Goal: Transaction & Acquisition: Purchase product/service

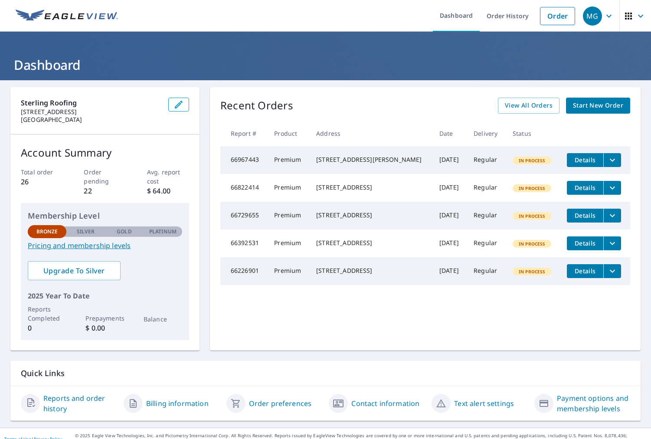
click at [604, 107] on span "Start New Order" at bounding box center [598, 105] width 50 height 11
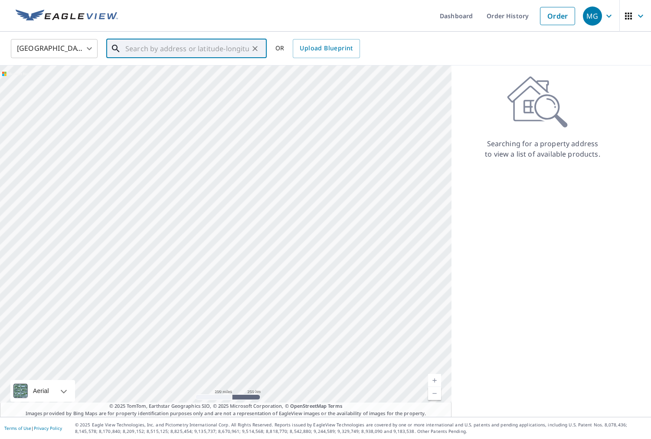
paste input "[STREET_ADDRESS][PERSON_NAME]"
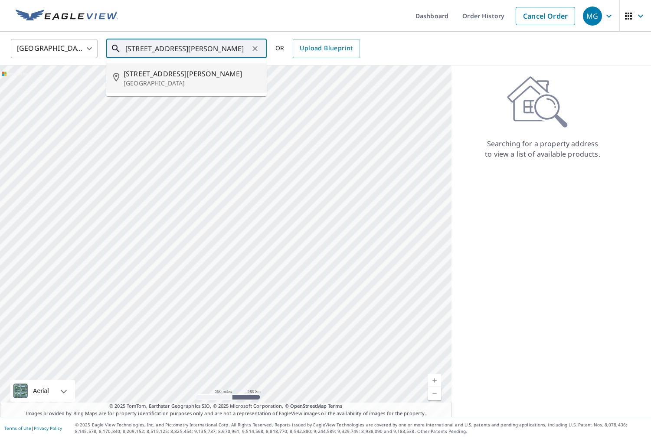
click at [158, 81] on p "[GEOGRAPHIC_DATA]" at bounding box center [192, 83] width 136 height 9
type input "[STREET_ADDRESS][PERSON_NAME]"
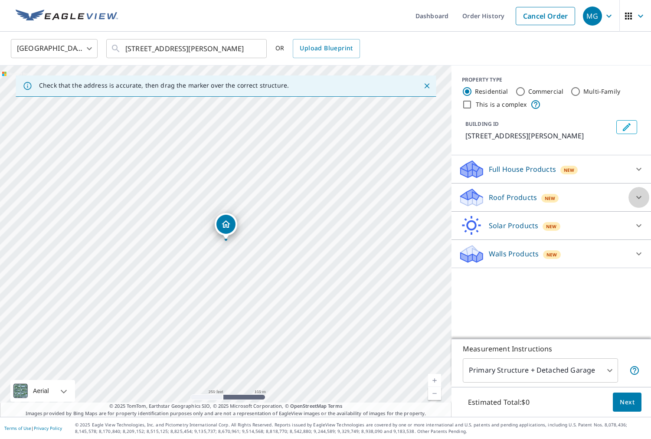
click at [632, 196] on div at bounding box center [638, 197] width 21 height 21
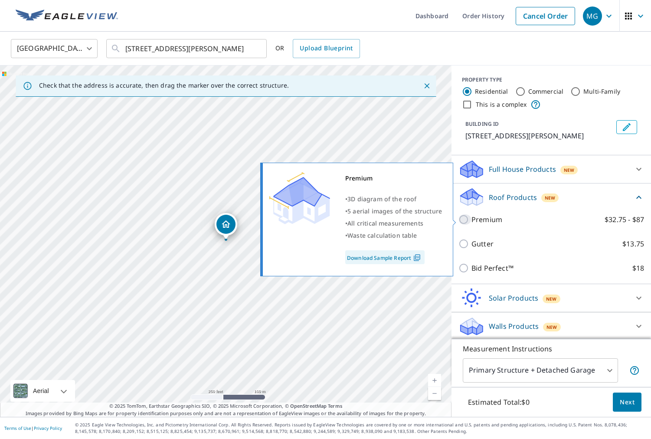
click at [461, 219] on input "Premium $32.75 - $87" at bounding box center [464, 219] width 13 height 10
checkbox input "true"
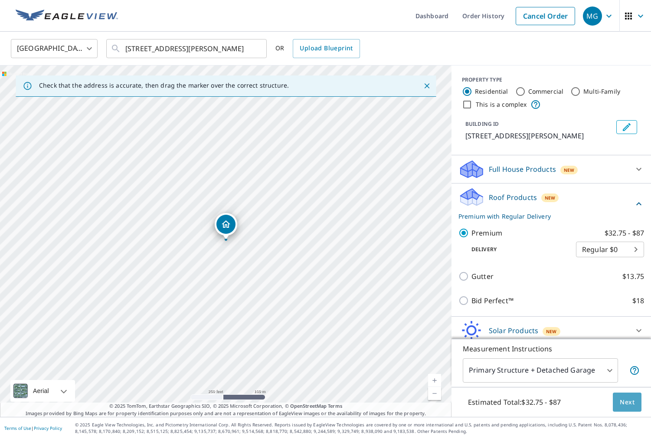
click at [626, 403] on span "Next" at bounding box center [627, 402] width 15 height 11
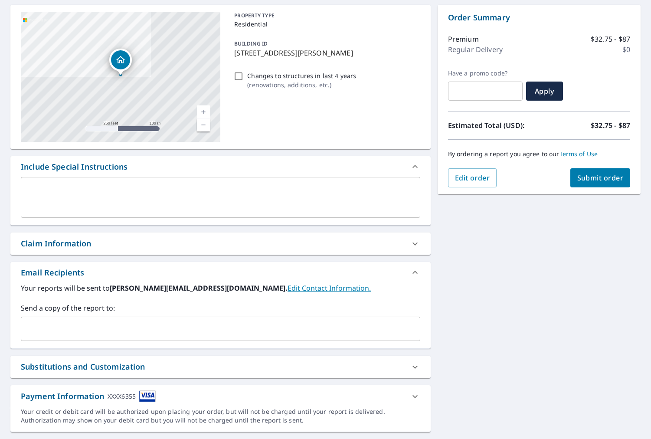
scroll to position [105, 0]
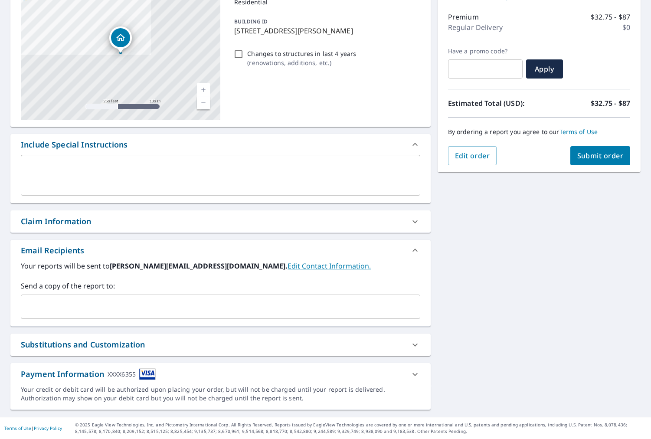
click at [593, 161] on button "Submit order" at bounding box center [600, 155] width 60 height 19
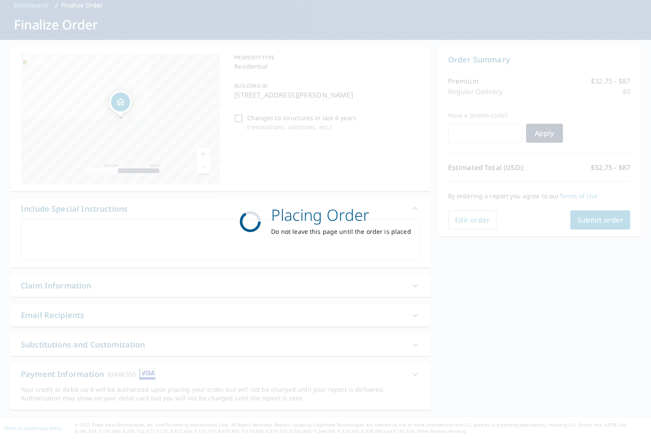
scroll to position [40, 0]
